Goal: Task Accomplishment & Management: Manage account settings

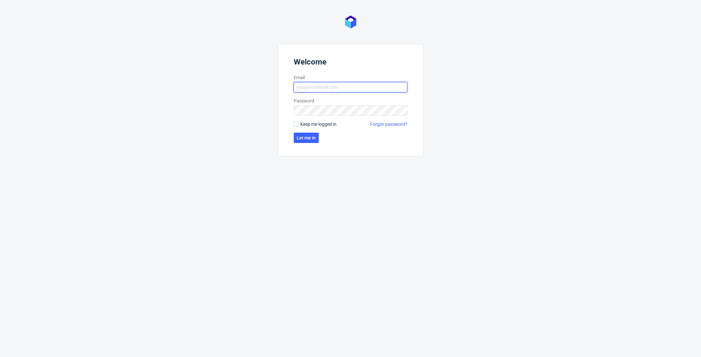
click at [356, 86] on input "Email" at bounding box center [351, 87] width 114 height 10
click at [331, 88] on input "Email" at bounding box center [351, 87] width 114 height 10
type input "[EMAIL_ADDRESS][DOMAIN_NAME]"
click button "Let me in" at bounding box center [306, 138] width 25 height 10
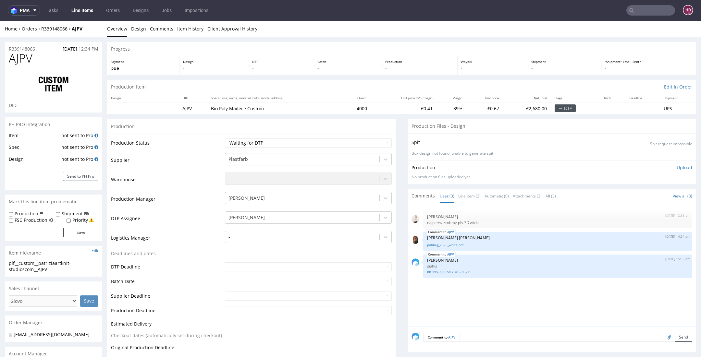
click at [81, 11] on link "Line Items" at bounding box center [82, 10] width 30 height 10
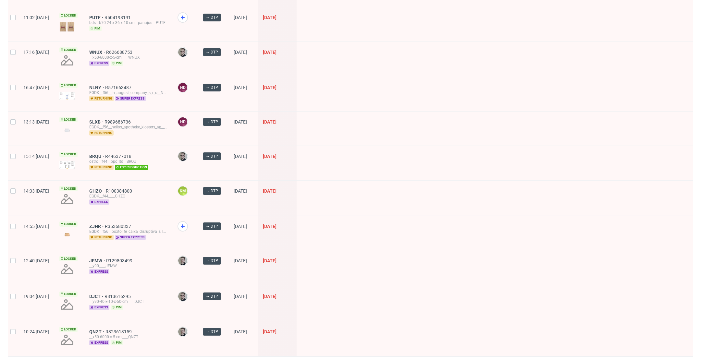
scroll to position [403, 0]
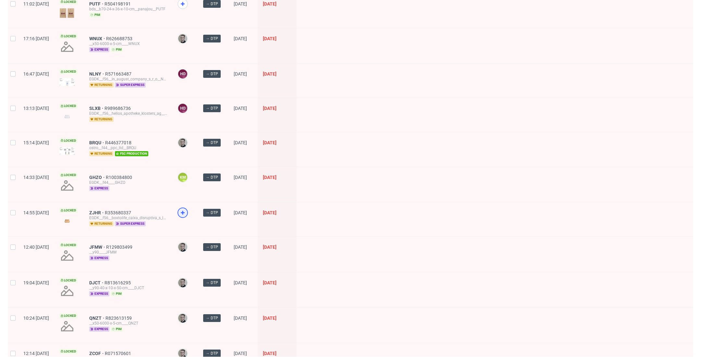
click at [187, 209] on icon at bounding box center [183, 213] width 8 height 8
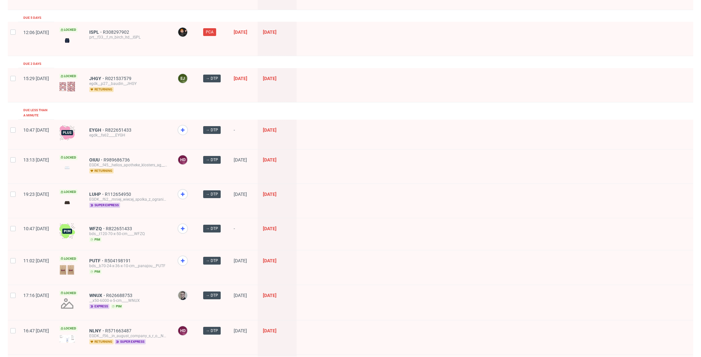
scroll to position [0, 0]
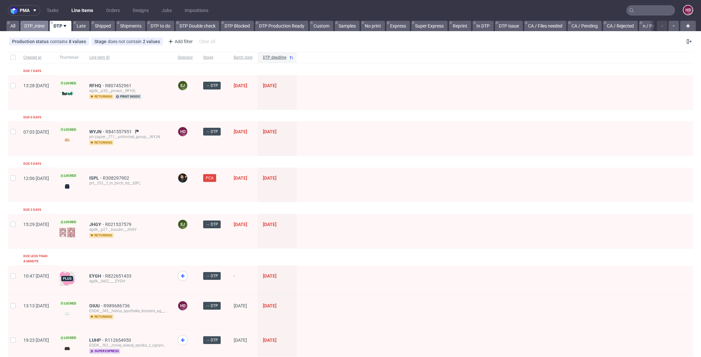
click at [34, 29] on link "DTP_mine" at bounding box center [34, 26] width 28 height 10
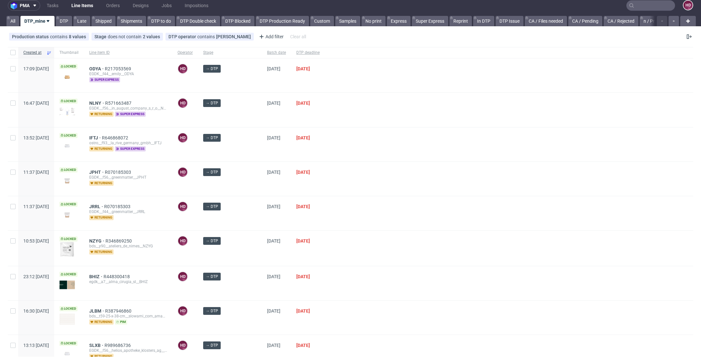
scroll to position [7, 0]
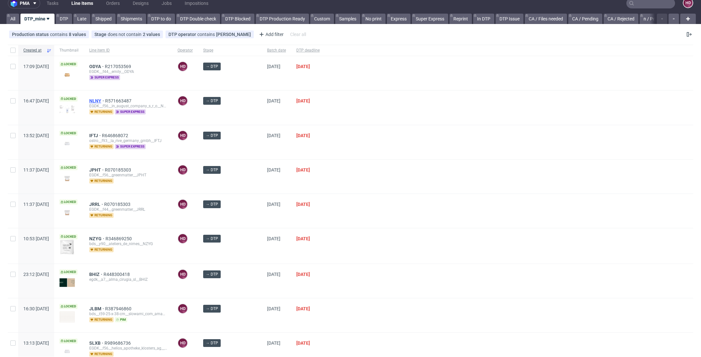
click at [105, 101] on span "NLNY" at bounding box center [97, 100] width 16 height 5
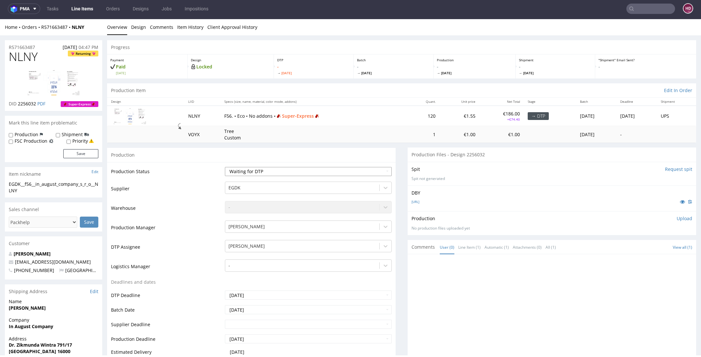
click at [269, 172] on select "Waiting for Artwork Waiting for Diecut Waiting for Mockup Waiting for DTP Waiti…" at bounding box center [308, 171] width 167 height 9
select select "dtp_in_process"
click at [225, 167] on select "Waiting for Artwork Waiting for Diecut Waiting for Mockup Waiting for DTP Waiti…" at bounding box center [308, 171] width 167 height 9
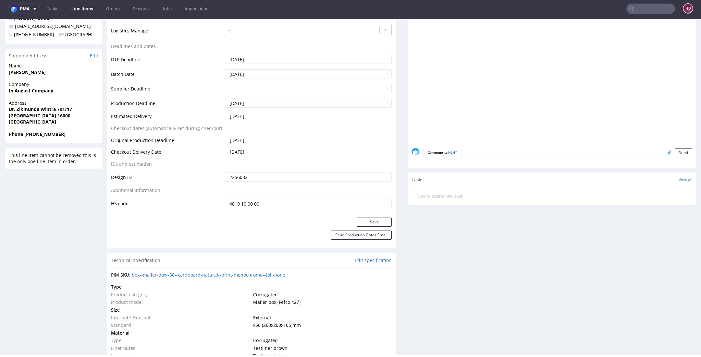
scroll to position [257, 0]
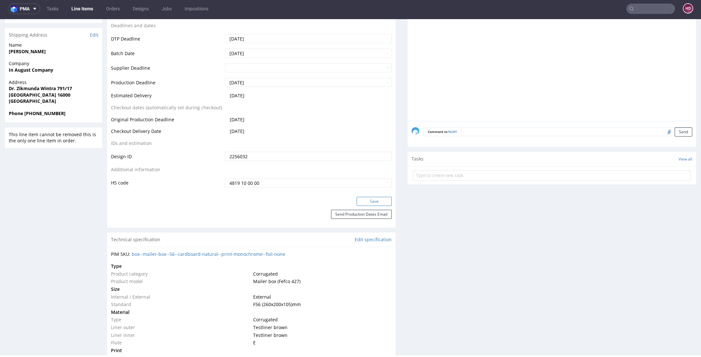
click at [378, 199] on button "Save" at bounding box center [373, 201] width 35 height 9
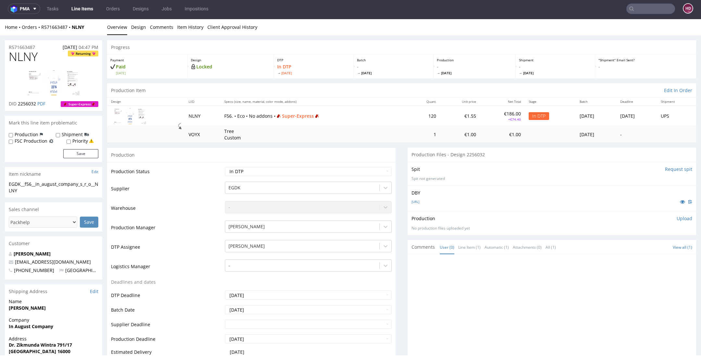
scroll to position [0, 0]
